Goal: Task Accomplishment & Management: Manage account settings

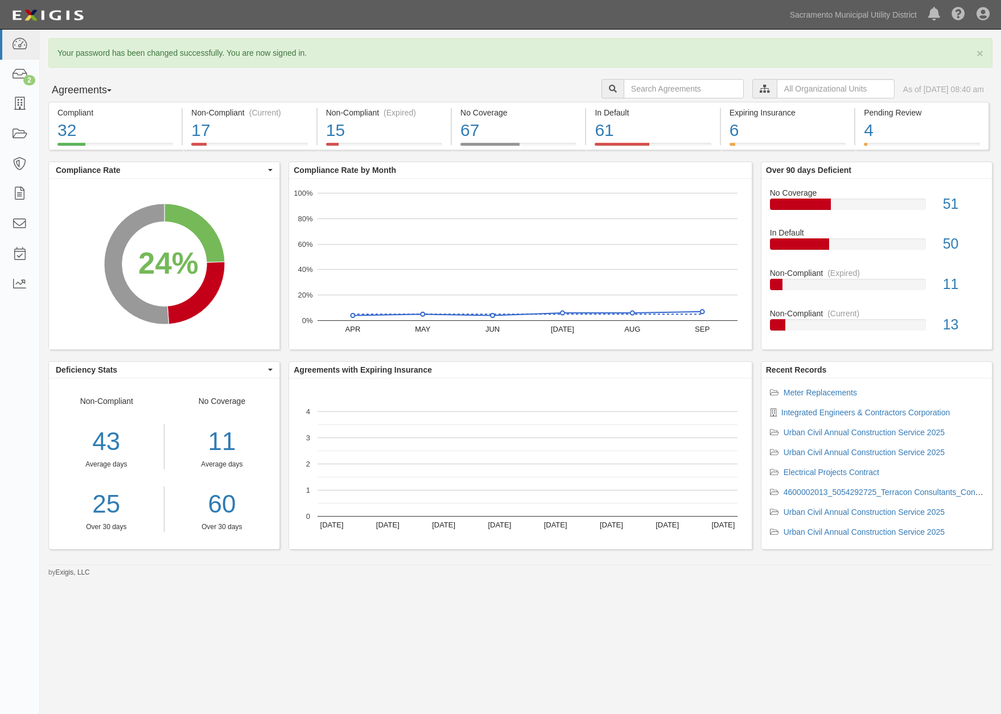
click at [413, 68] on div "× Your password has been changed successfully. You are now signed in. Agreement…" at bounding box center [520, 307] width 961 height 539
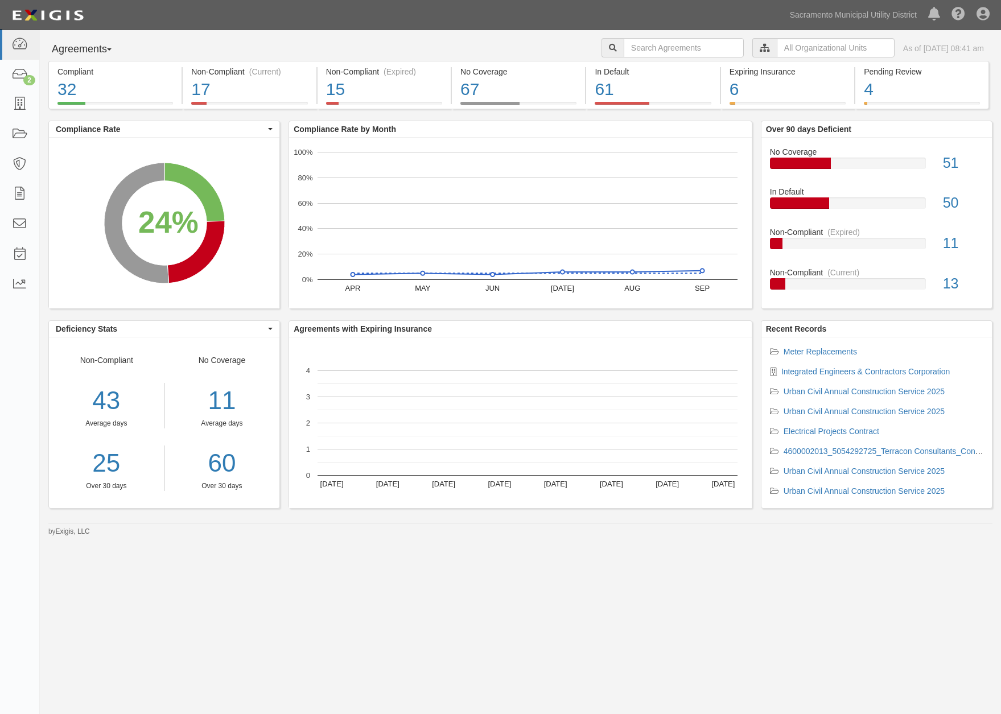
click at [545, 583] on div "Agreements Parties Agreements Coverages Procurement Specialist Jesse Mays Tasha…" at bounding box center [500, 351] width 1001 height 643
click at [759, 49] on icon at bounding box center [764, 48] width 10 height 8
click at [777, 48] on input "text" at bounding box center [836, 47] width 118 height 19
click at [645, 65] on label "Procurement Specialist" at bounding box center [686, 67] width 96 height 11
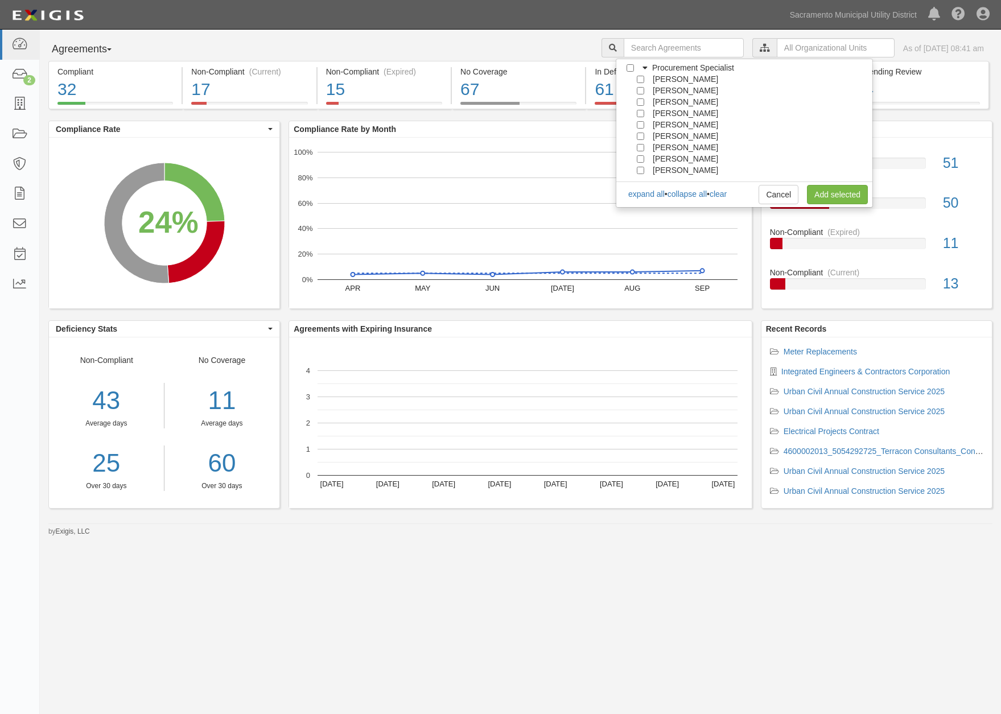
scroll to position [102, 0]
click at [641, 148] on input "[PERSON_NAME]" at bounding box center [640, 147] width 7 height 7
checkbox input "true"
click at [835, 191] on link "Add selected" at bounding box center [837, 194] width 61 height 19
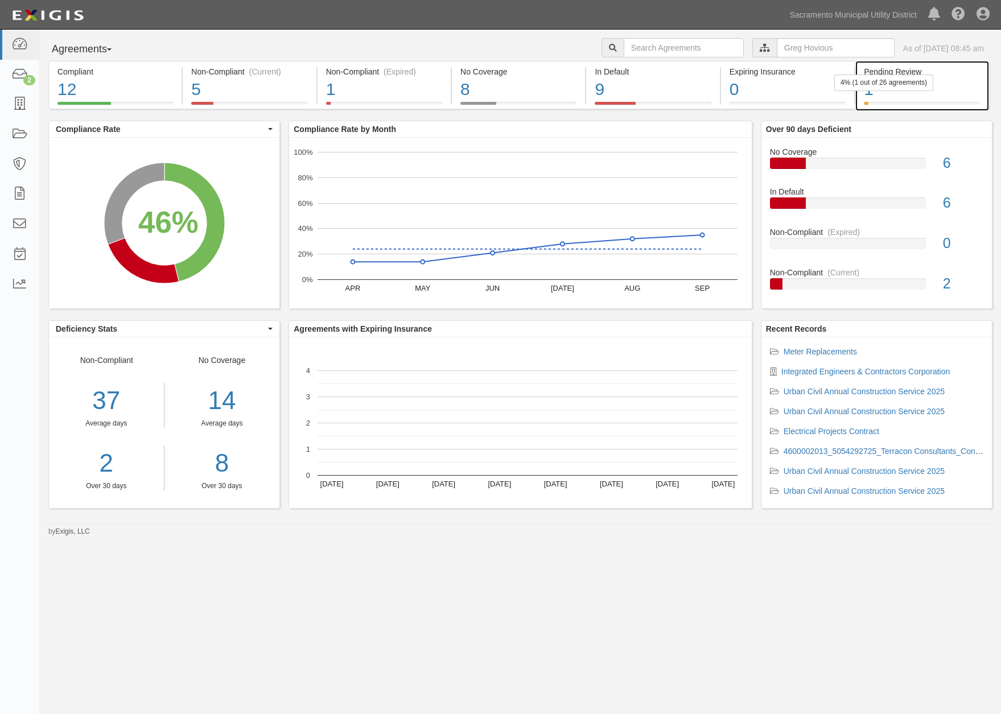
click at [893, 82] on div "4% (1 out of 26 agreements)" at bounding box center [883, 83] width 99 height 16
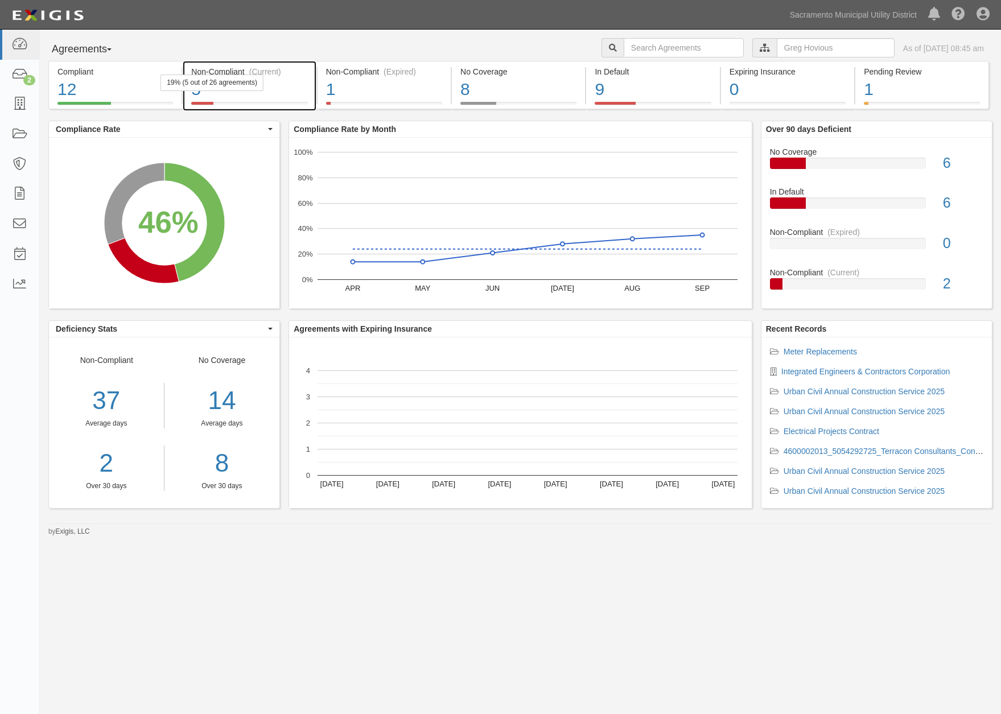
click at [236, 88] on div "19% (5 out of 26 agreements)" at bounding box center [211, 83] width 103 height 16
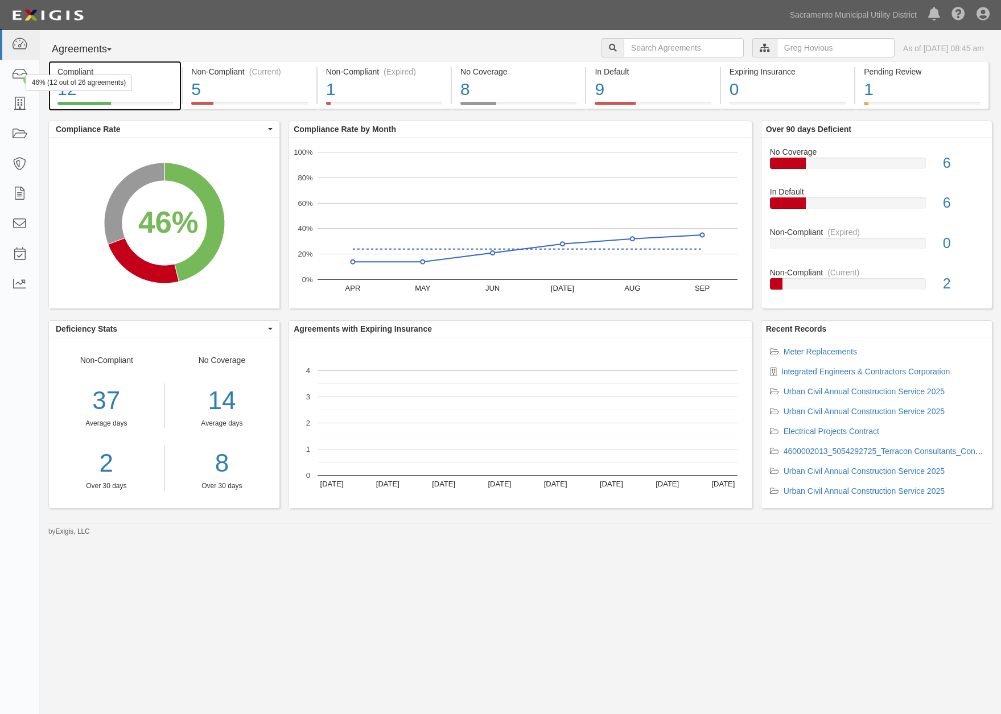
click at [101, 92] on div "12" at bounding box center [114, 89] width 115 height 24
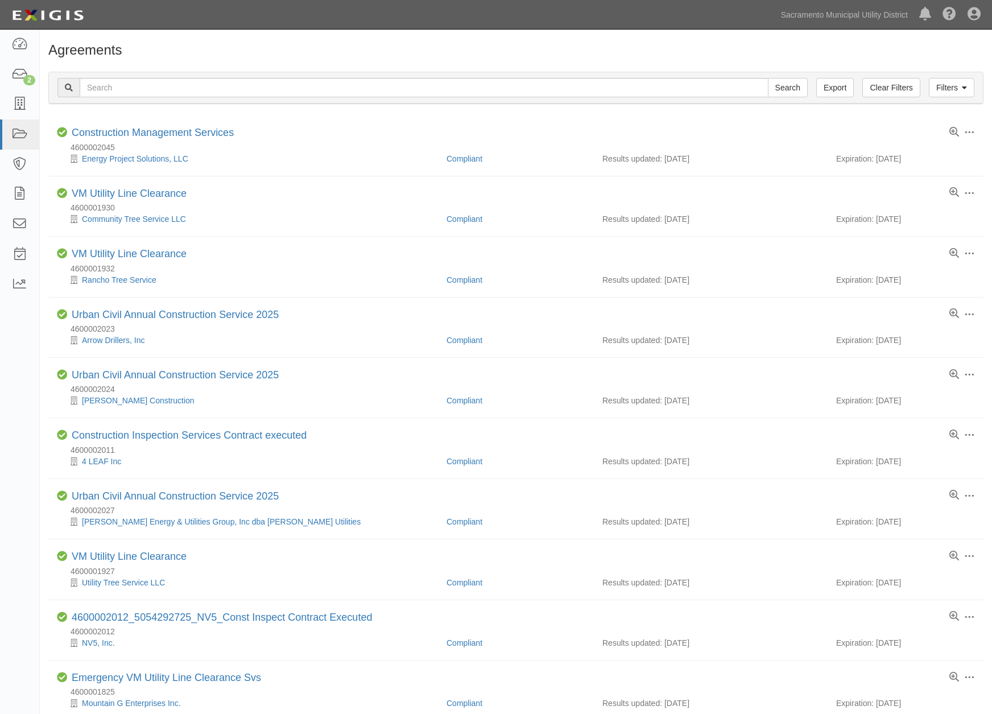
click at [654, 109] on div "Filters Clear Filters Export Search Filters Compliance Status Compliant Non-Com…" at bounding box center [516, 89] width 952 height 52
click at [951, 89] on link "Filters" at bounding box center [952, 87] width 46 height 19
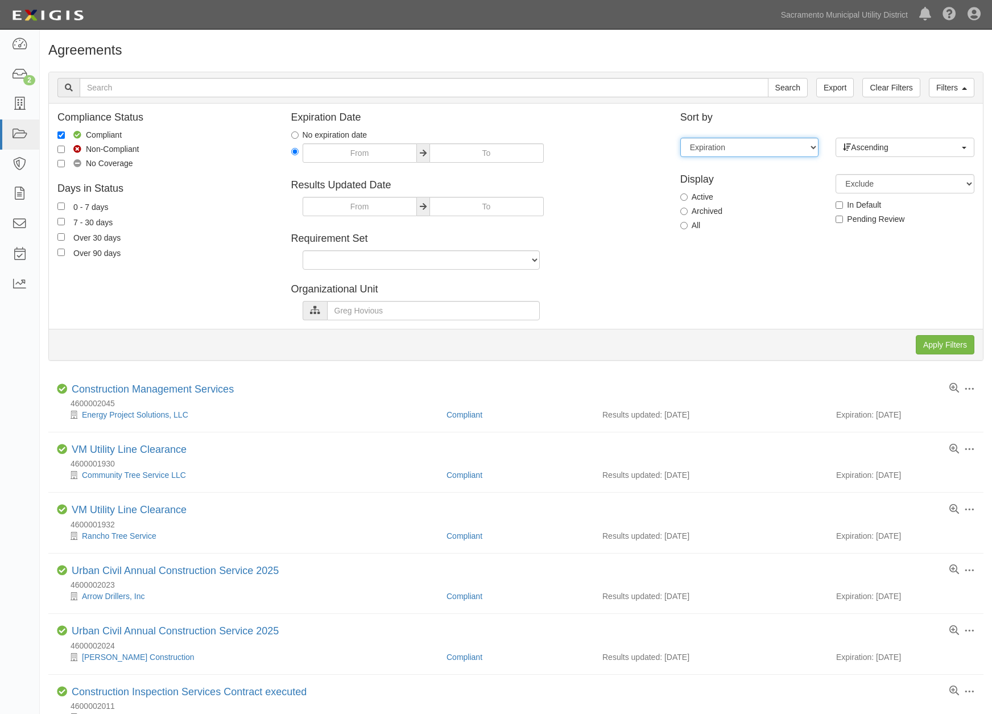
click at [815, 147] on select "Expiration End date Name Results updated" at bounding box center [749, 147] width 139 height 19
select select "last_compliance_update"
click at [680, 138] on select "Expiration End date Name Results updated" at bounding box center [749, 147] width 139 height 19
click at [952, 350] on input "Apply Filters" at bounding box center [945, 344] width 59 height 19
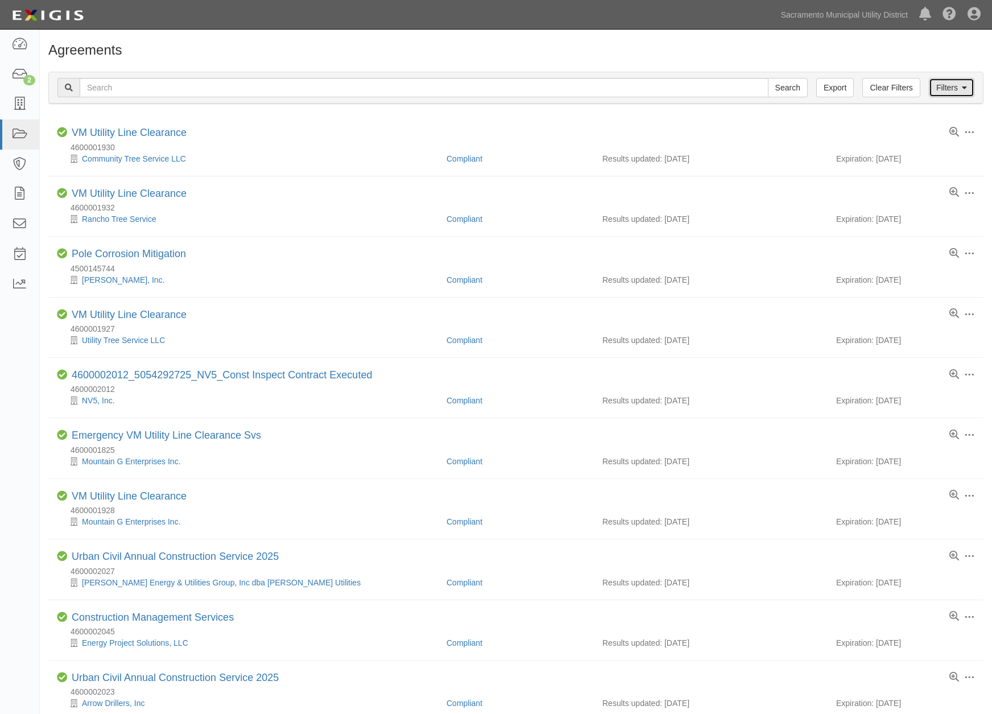
click at [951, 84] on link "Filters" at bounding box center [952, 87] width 46 height 19
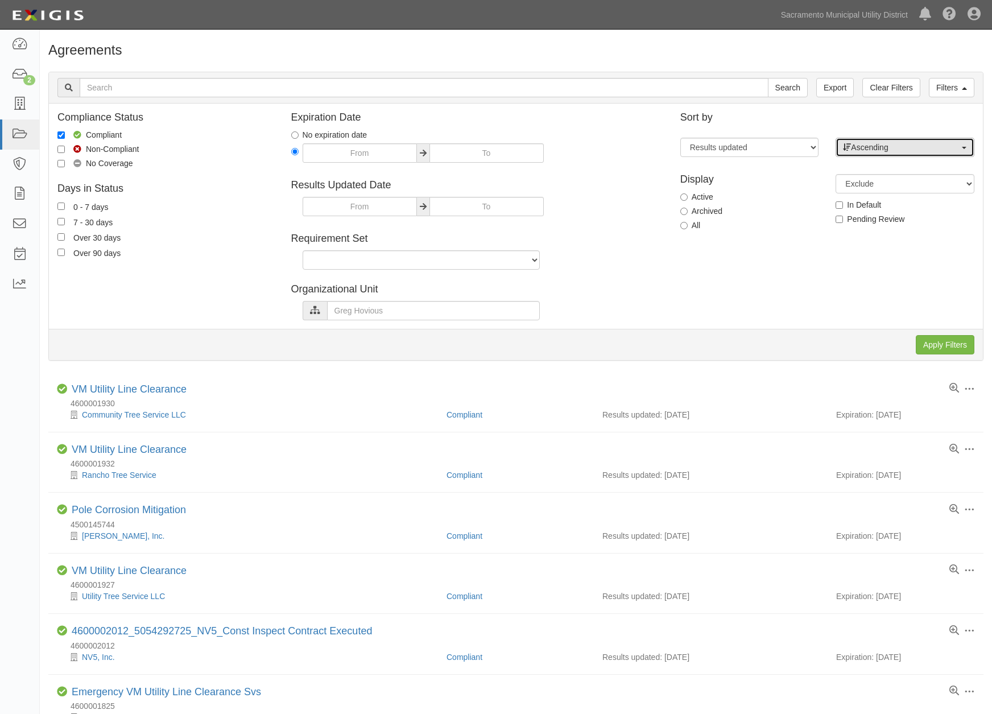
click at [924, 148] on span "Ascending" at bounding box center [901, 147] width 117 height 11
click at [892, 183] on span "Descending" at bounding box center [879, 183] width 42 height 11
select select "desc"
click at [943, 346] on input "Apply Filters" at bounding box center [945, 344] width 59 height 19
